Goal: Transaction & Acquisition: Purchase product/service

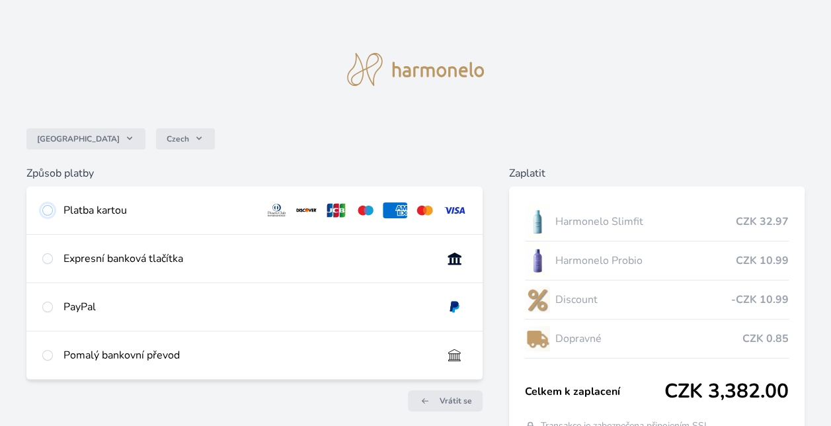
click at [47, 210] on input "radio" at bounding box center [47, 210] width 11 height 11
radio input "true"
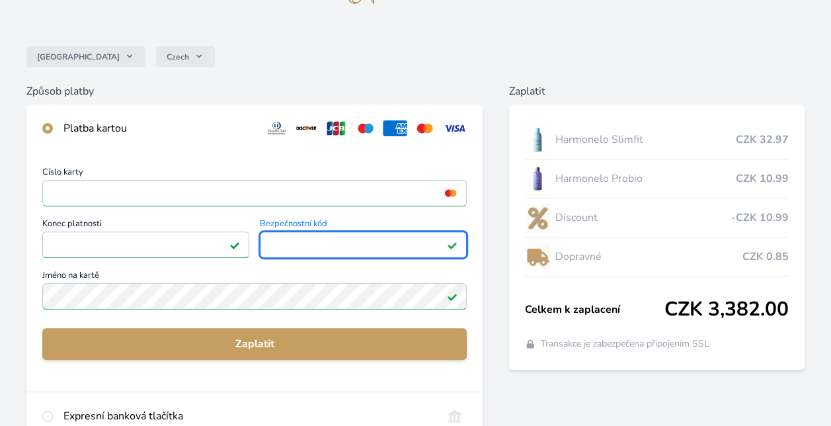
scroll to position [96, 0]
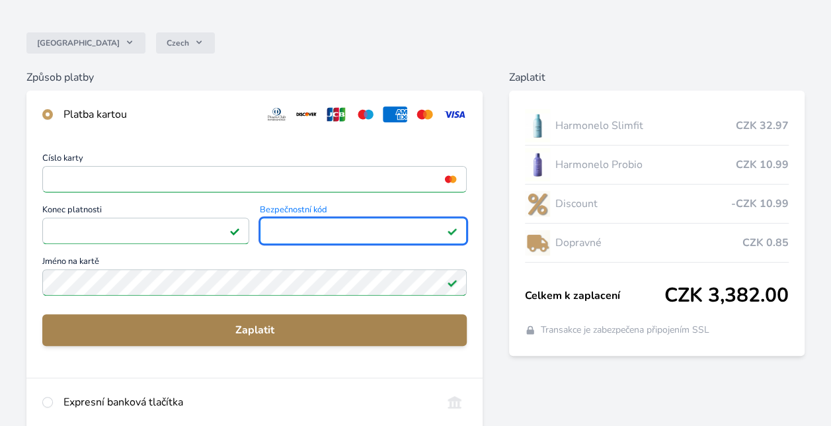
click at [375, 324] on span "Zaplatit" at bounding box center [254, 330] width 403 height 16
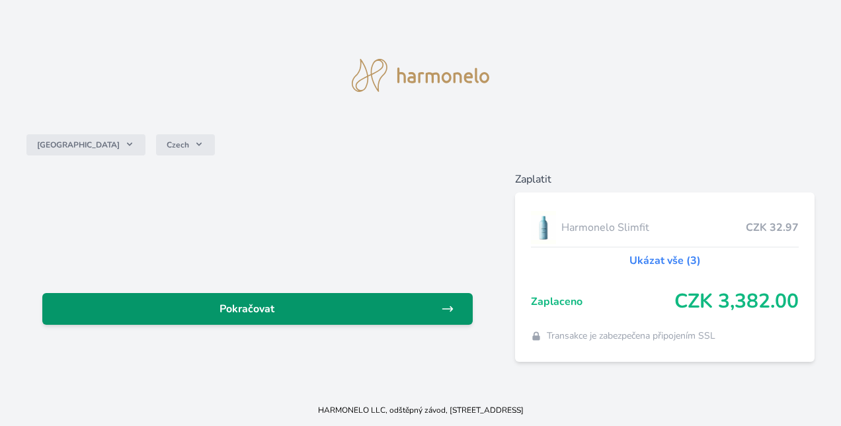
drag, startPoint x: 362, startPoint y: 297, endPoint x: 361, endPoint y: 307, distance: 9.3
click at [361, 307] on span "Pokračovat" at bounding box center [247, 309] width 388 height 16
